Goal: Task Accomplishment & Management: Manage account settings

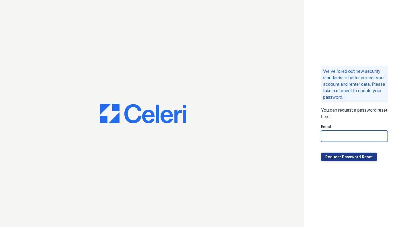
click at [339, 138] on input "email" at bounding box center [354, 135] width 67 height 11
type input "[EMAIL_ADDRESS][DOMAIN_NAME]"
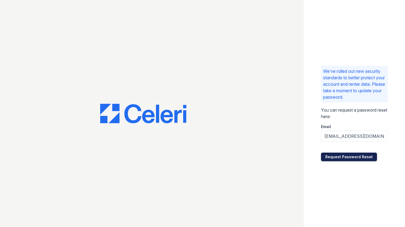
click at [350, 157] on button "Request Password Reset" at bounding box center [349, 156] width 56 height 9
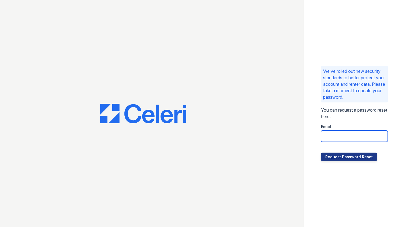
click at [329, 135] on input "email" at bounding box center [354, 135] width 67 height 11
type input "[EMAIL_ADDRESS][DOMAIN_NAME]"
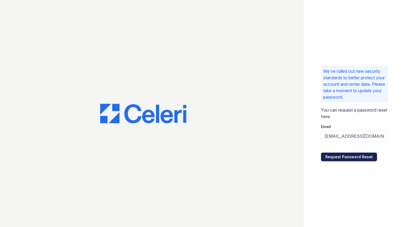
click at [328, 155] on button "Request Password Reset" at bounding box center [349, 156] width 56 height 9
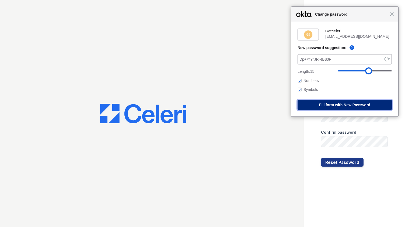
click at [334, 105] on button "Fill form with New Password" at bounding box center [344, 105] width 94 height 10
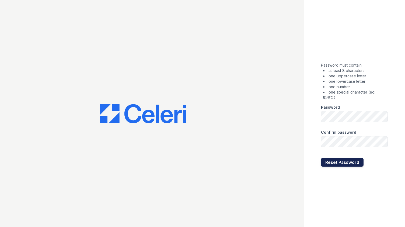
click at [340, 158] on button "Reset Password" at bounding box center [342, 162] width 43 height 9
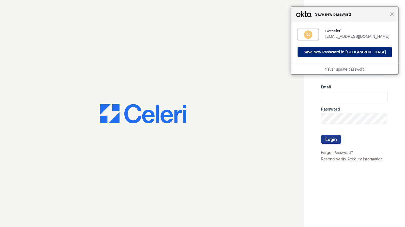
type input "[EMAIL_ADDRESS][DOMAIN_NAME]"
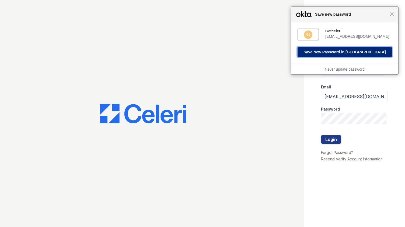
click at [337, 53] on button "Save New Password in Okta" at bounding box center [344, 52] width 94 height 10
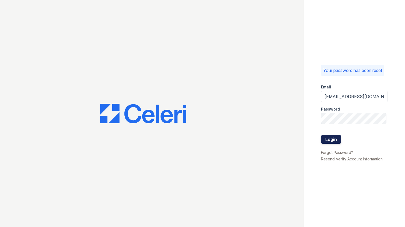
click at [334, 139] on button "Login" at bounding box center [331, 139] width 20 height 9
